Goal: Transaction & Acquisition: Purchase product/service

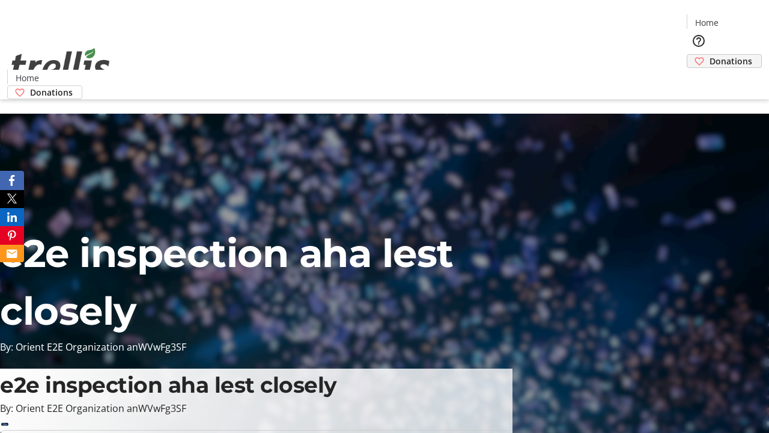
click at [710, 55] on span "Donations" at bounding box center [731, 61] width 43 height 13
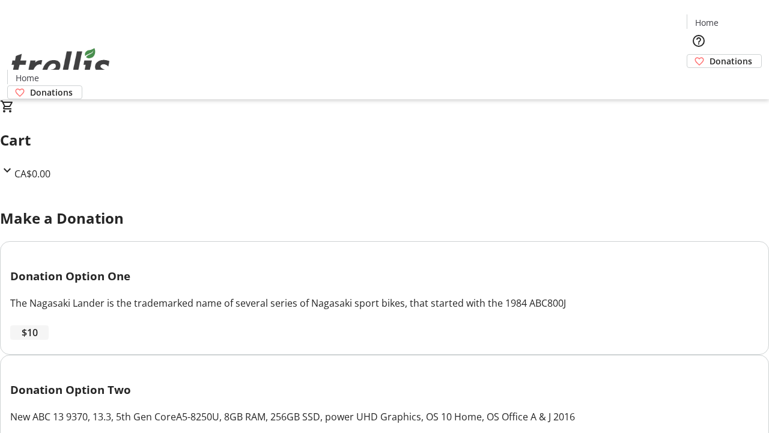
click at [38, 340] on span "$10" at bounding box center [30, 332] width 16 height 14
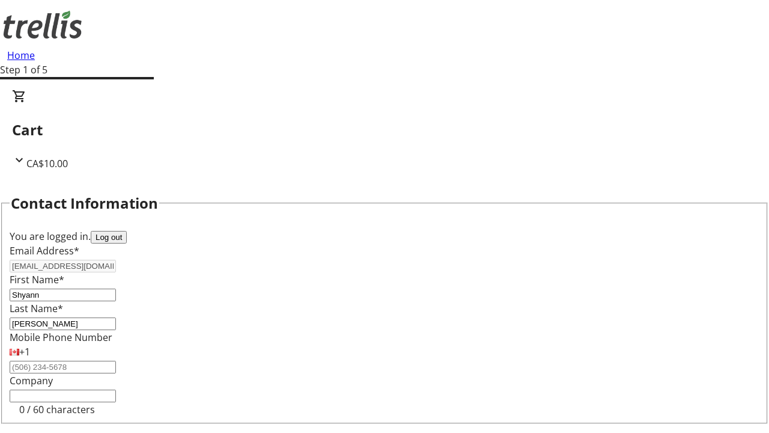
select select "CA"
type input "[STREET_ADDRESS][PERSON_NAME]"
type input "Kelowna"
select select "BC"
type input "Kelowna"
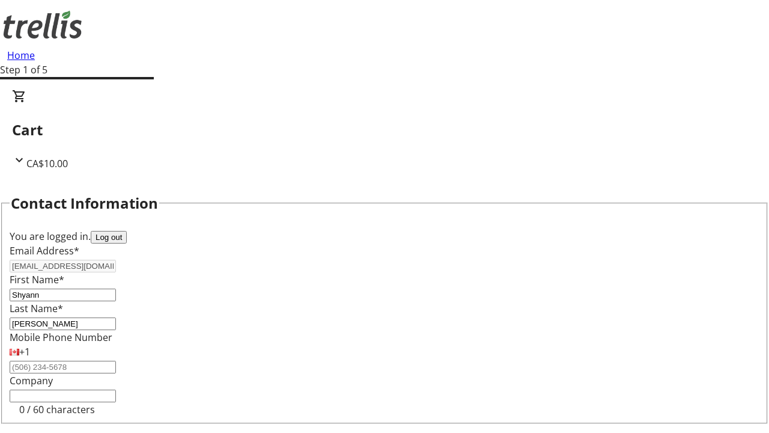
type input "V1Y 0C2"
